Goal: Information Seeking & Learning: Learn about a topic

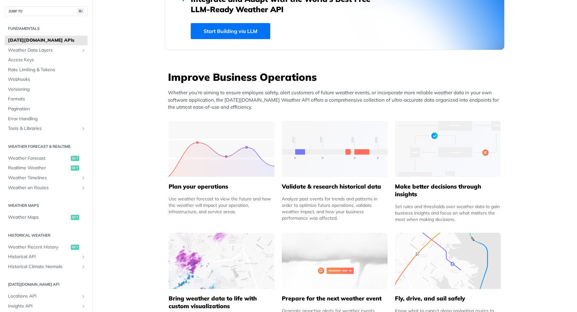
scroll to position [195, 0]
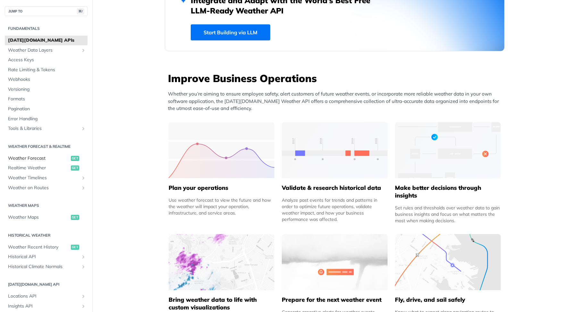
click at [40, 157] on span "Weather Forecast" at bounding box center [38, 158] width 61 height 6
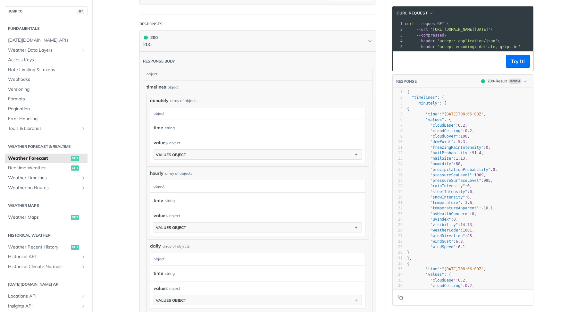
scroll to position [265, 0]
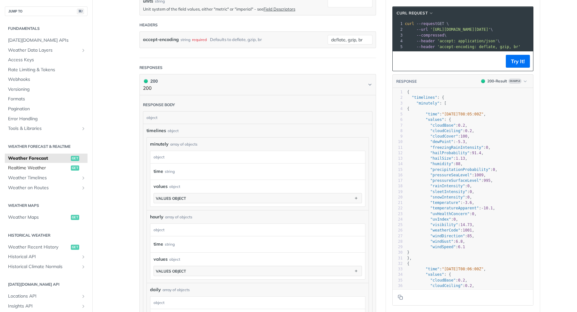
click at [73, 171] on link "Realtime Weather get" at bounding box center [46, 168] width 83 height 10
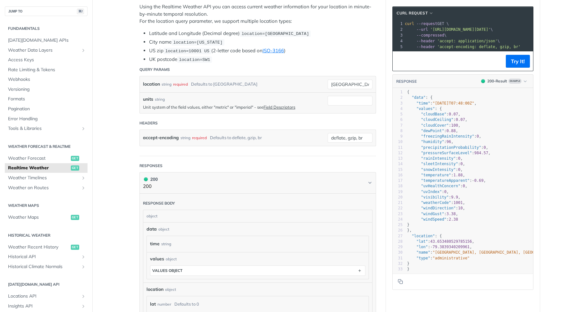
scroll to position [170, 0]
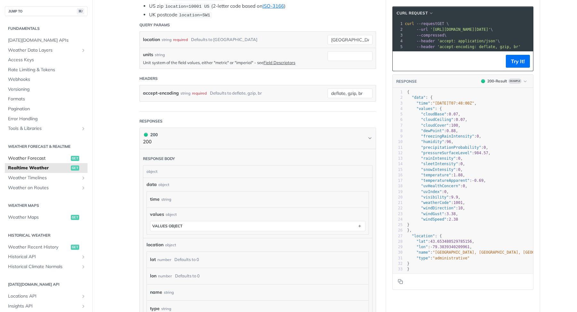
click at [66, 158] on span "Weather Forecast" at bounding box center [38, 158] width 61 height 6
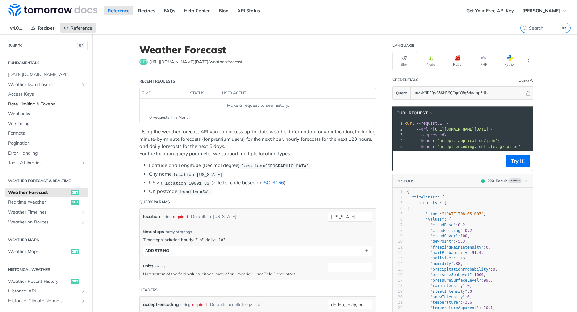
click at [53, 105] on span "Rate Limiting & Tokens" at bounding box center [47, 104] width 78 height 6
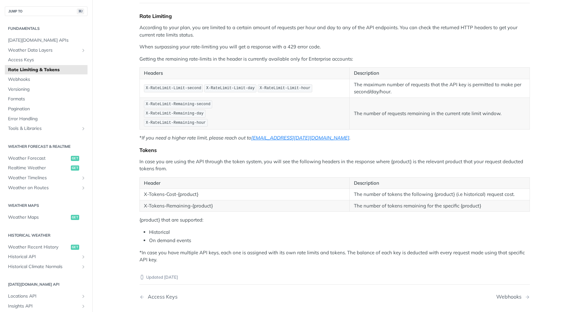
scroll to position [61, 0]
click at [62, 77] on span "Webhooks" at bounding box center [47, 79] width 78 height 6
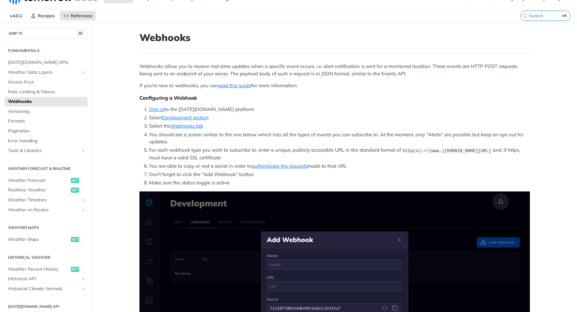
scroll to position [11, 0]
